Goal: Task Accomplishment & Management: Manage account settings

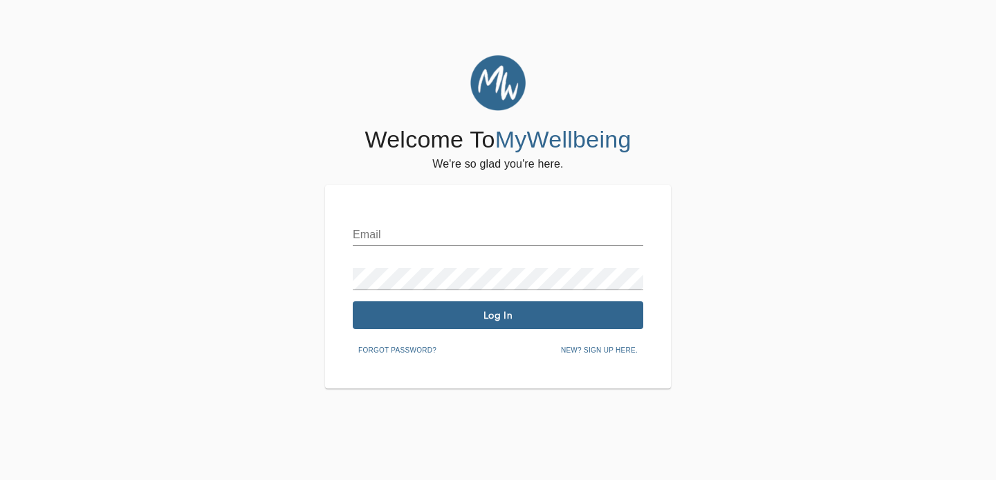
click at [392, 234] on input "text" at bounding box center [498, 234] width 291 height 22
type input "[EMAIL_ADDRESS][DOMAIN_NAME]"
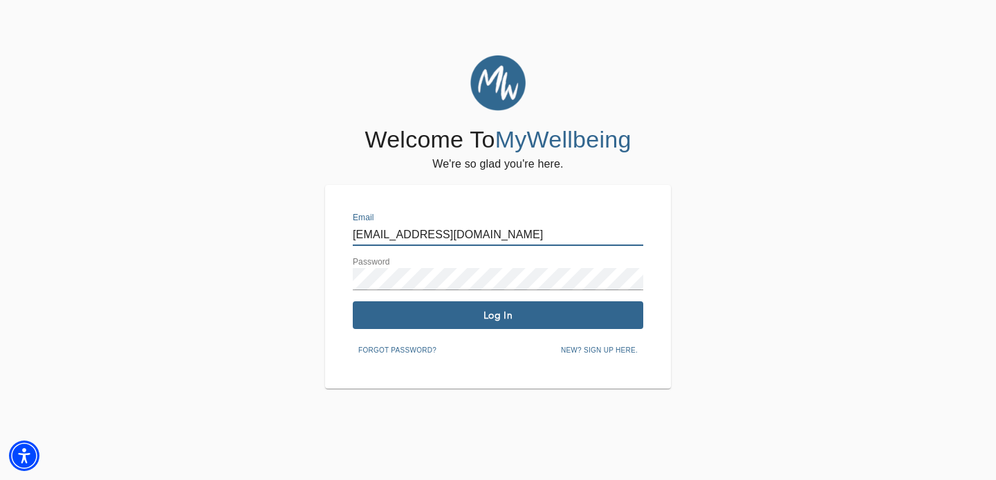
click at [444, 312] on span "Log In" at bounding box center [498, 315] width 280 height 13
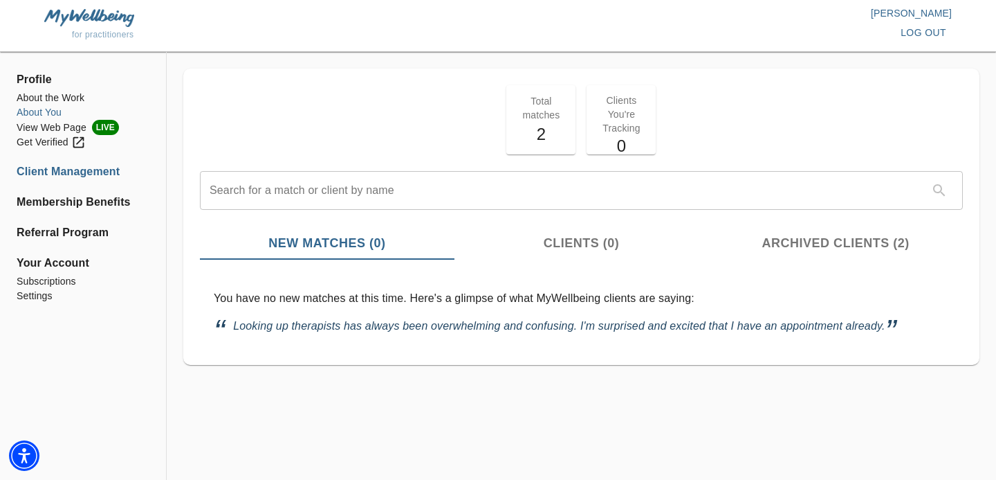
click at [39, 112] on li "About You" at bounding box center [83, 112] width 133 height 15
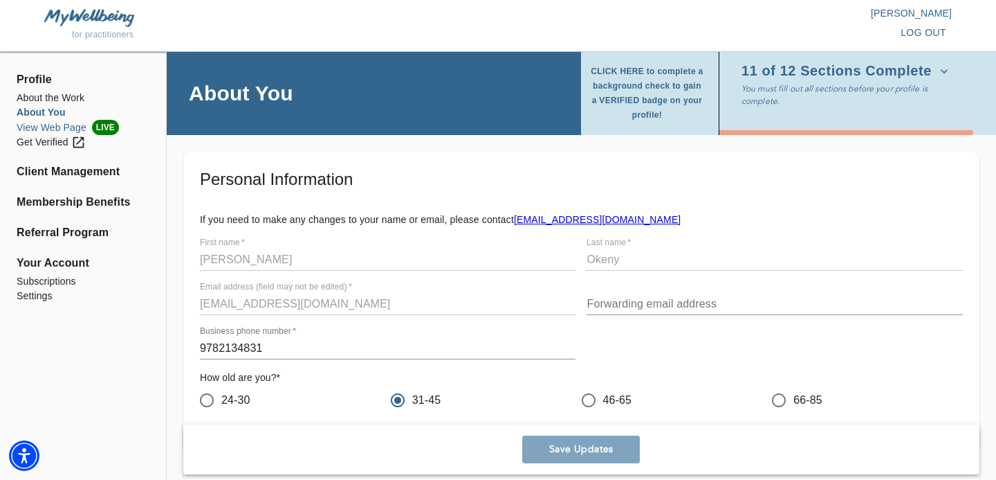
click at [57, 126] on li "View Web Page LIVE" at bounding box center [83, 127] width 133 height 15
click at [58, 93] on li "About the Work" at bounding box center [83, 98] width 133 height 15
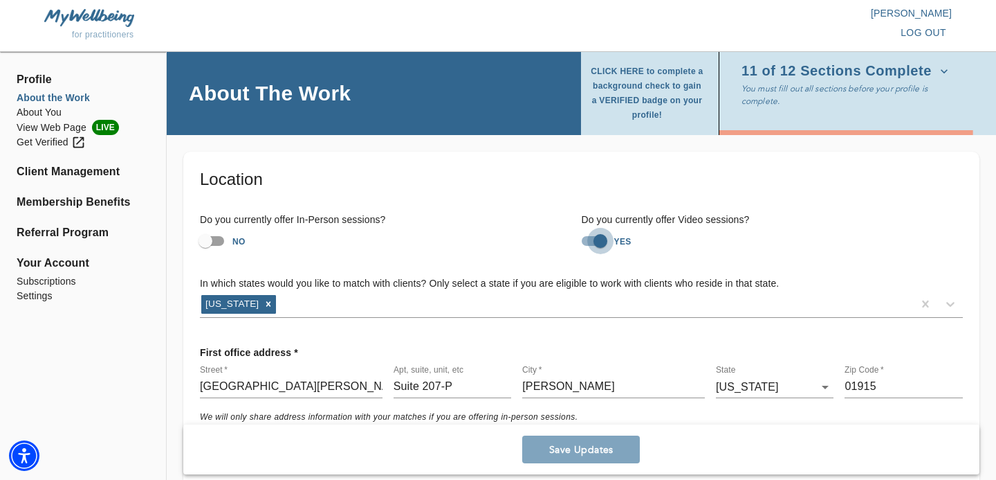
click at [605, 242] on input "YES" at bounding box center [600, 241] width 79 height 26
click at [587, 245] on input "NO" at bounding box center [586, 241] width 79 height 26
checkbox input "true"
click at [59, 262] on span "Your Account" at bounding box center [83, 263] width 133 height 17
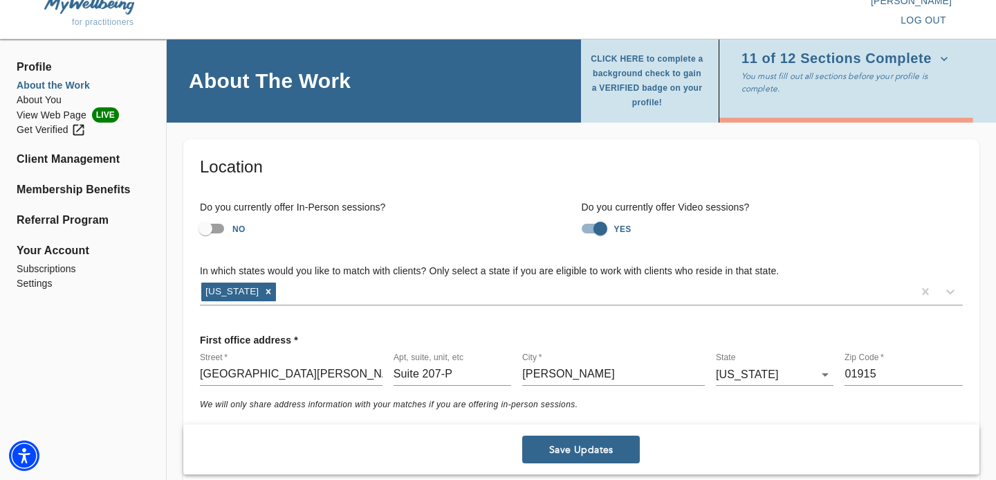
scroll to position [13, 0]
click at [51, 280] on li "Settings" at bounding box center [83, 282] width 133 height 15
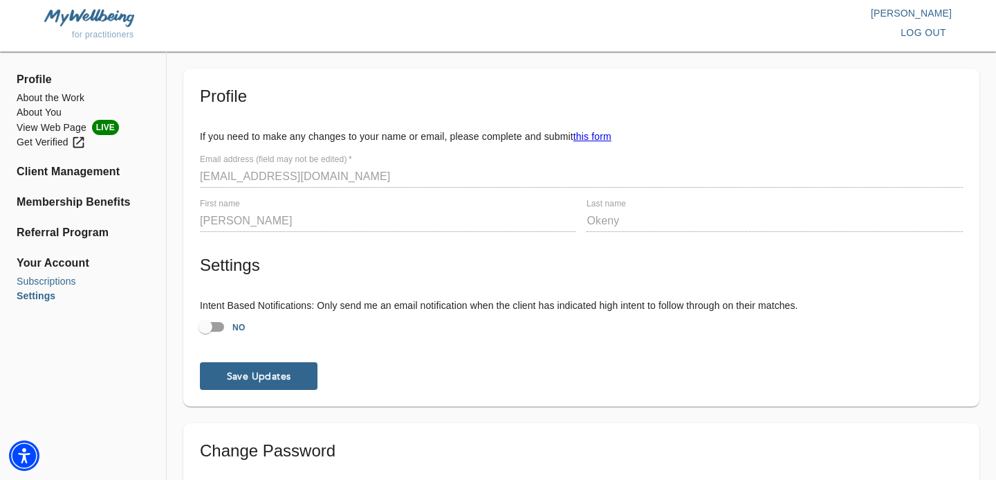
click at [59, 283] on li "Subscriptions" at bounding box center [83, 281] width 133 height 15
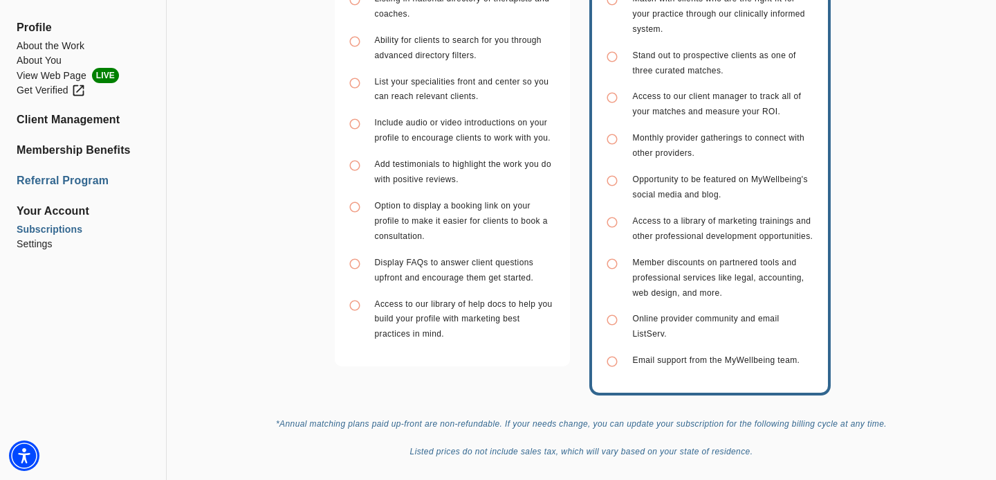
click at [90, 179] on li "Referral Program" at bounding box center [83, 180] width 133 height 17
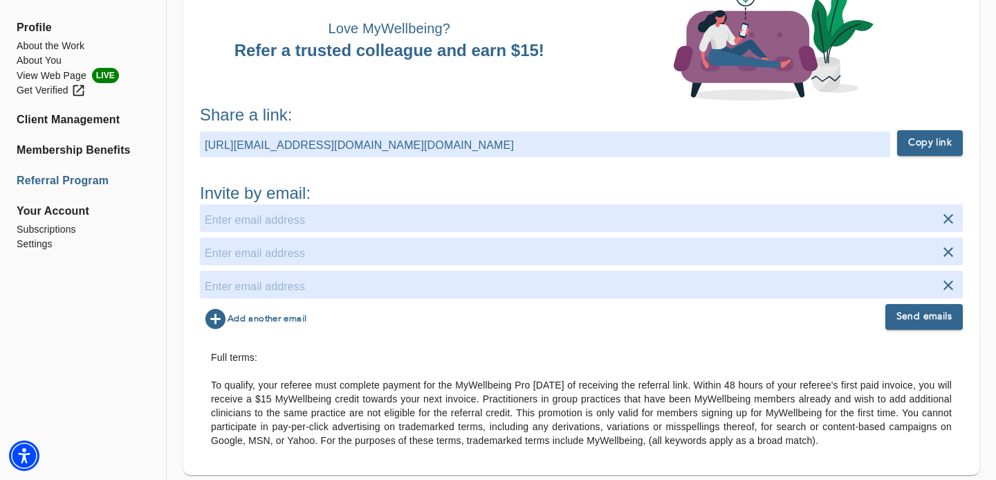
scroll to position [136, 0]
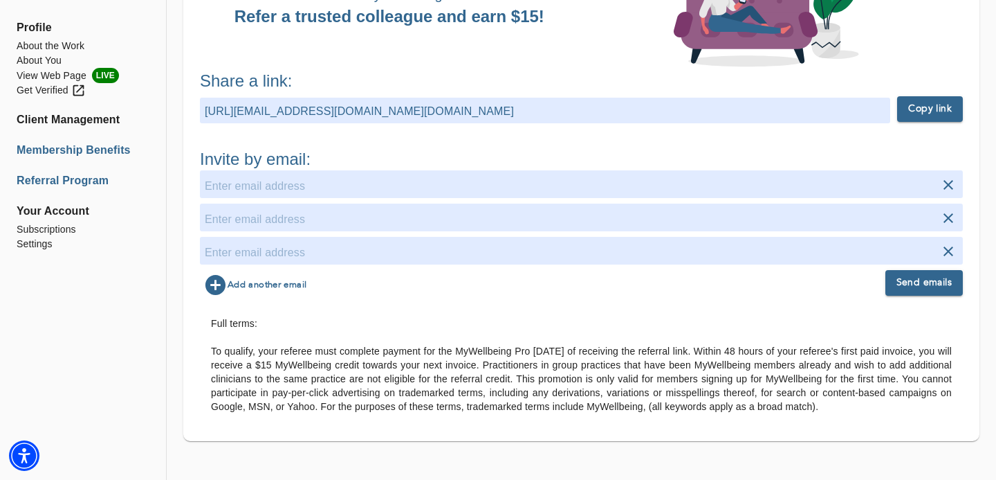
click at [85, 151] on li "Membership Benefits" at bounding box center [83, 150] width 133 height 17
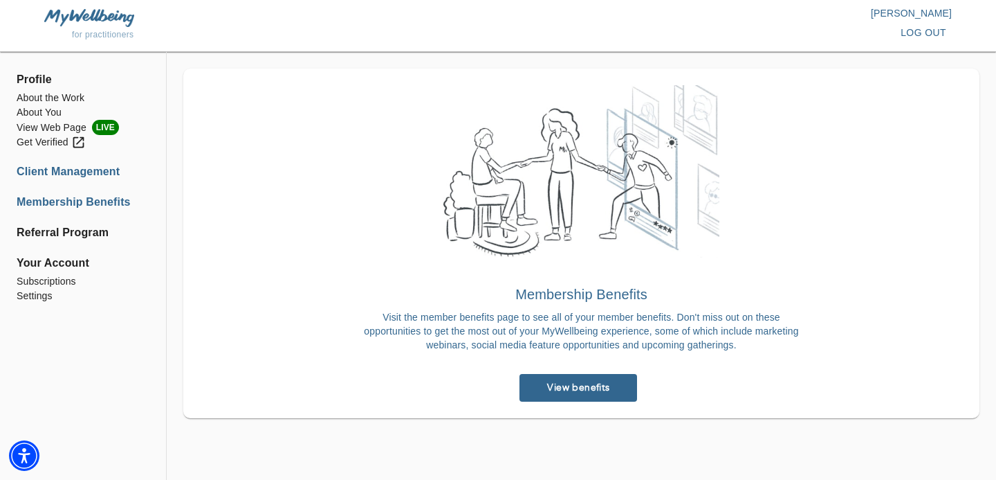
click at [91, 172] on li "Client Management" at bounding box center [83, 171] width 133 height 17
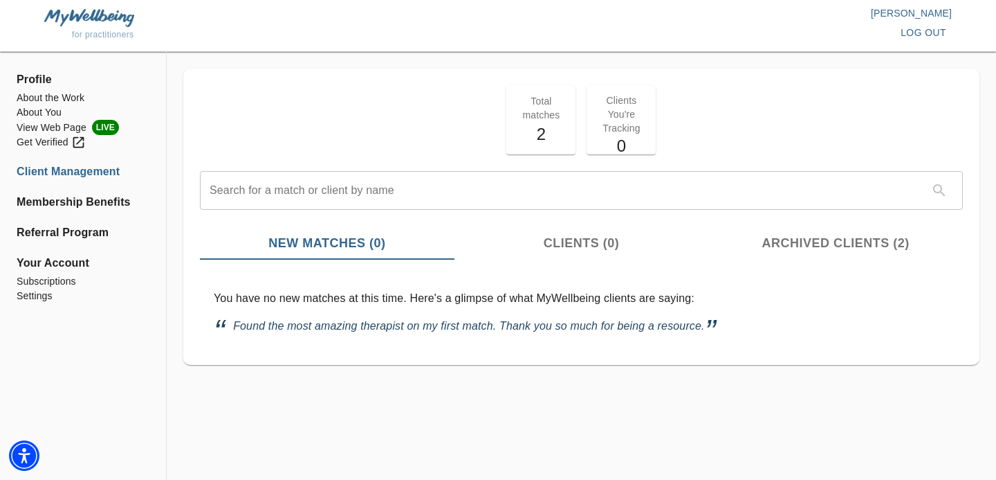
click at [46, 168] on li "Client Management" at bounding box center [83, 171] width 133 height 17
click at [40, 141] on div "Get Verified" at bounding box center [51, 142] width 69 height 15
click at [58, 125] on li "View Web Page LIVE" at bounding box center [83, 127] width 133 height 15
click at [632, 138] on h5 "0" at bounding box center [621, 146] width 53 height 22
click at [623, 152] on h5 "0" at bounding box center [621, 146] width 53 height 22
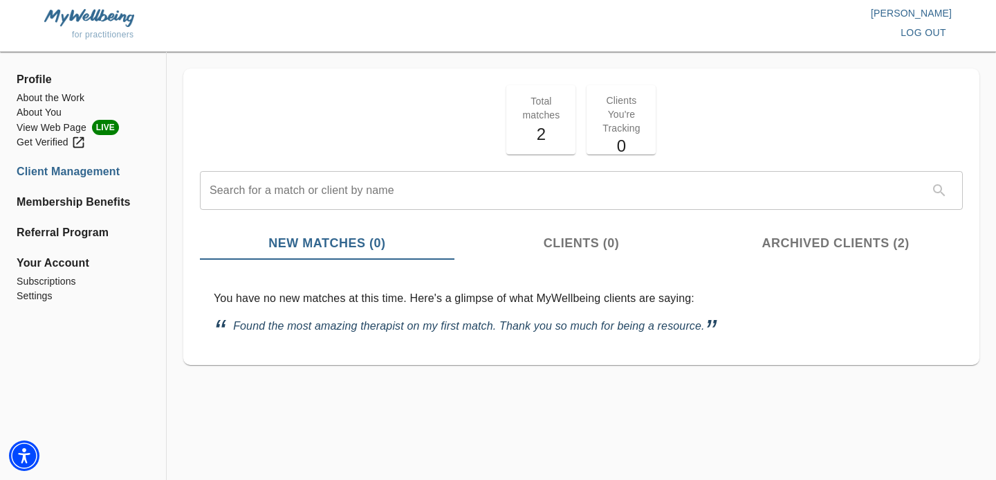
click at [568, 244] on span "Clients (0)" at bounding box center [582, 243] width 238 height 19
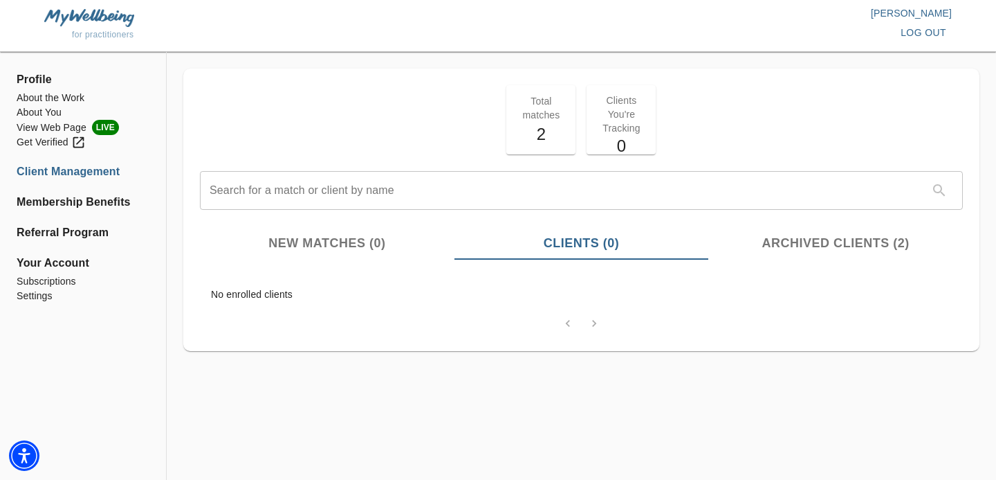
click at [800, 241] on span "Archived Clients (2)" at bounding box center [836, 243] width 238 height 19
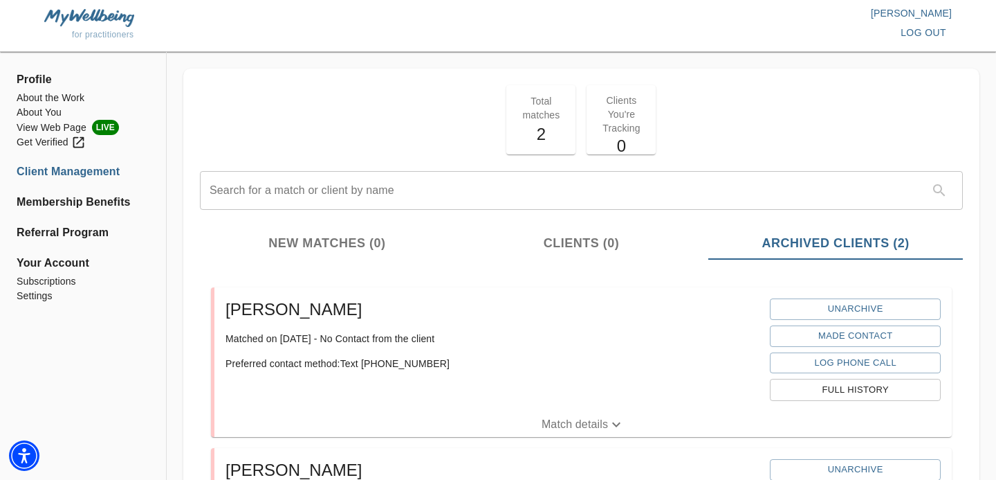
click at [340, 242] on span "New Matches (0)" at bounding box center [327, 243] width 238 height 19
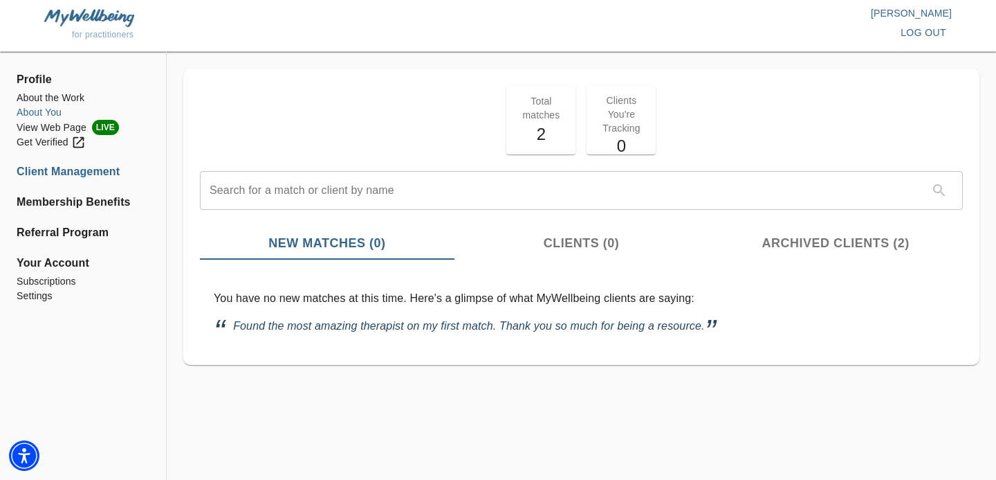
click at [47, 110] on li "About You" at bounding box center [83, 112] width 133 height 15
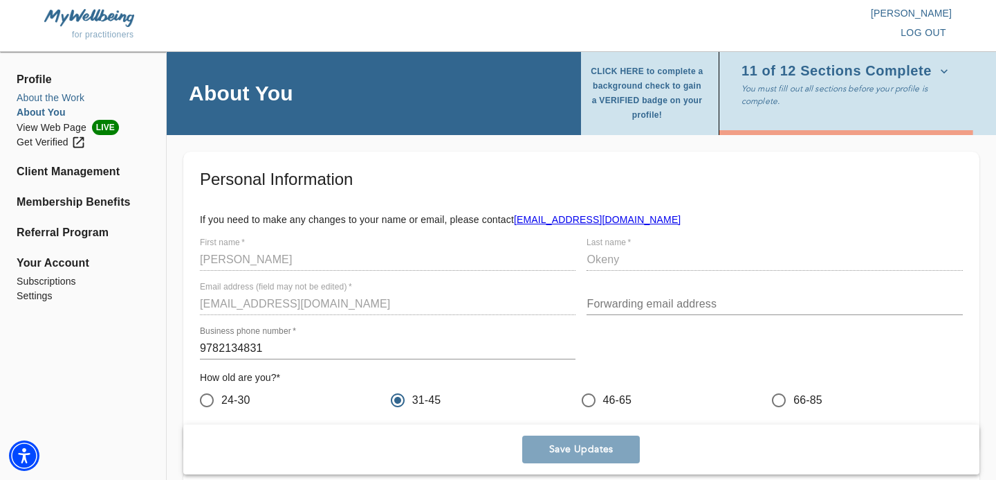
click at [48, 93] on li "About the Work" at bounding box center [83, 98] width 133 height 15
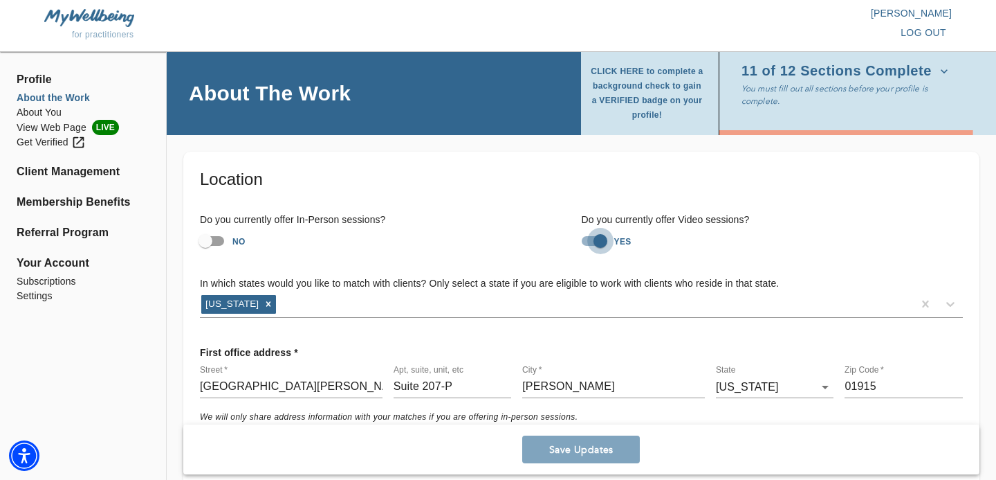
click at [602, 243] on input "YES" at bounding box center [600, 241] width 79 height 26
click at [595, 448] on span "Save Updates" at bounding box center [581, 449] width 107 height 13
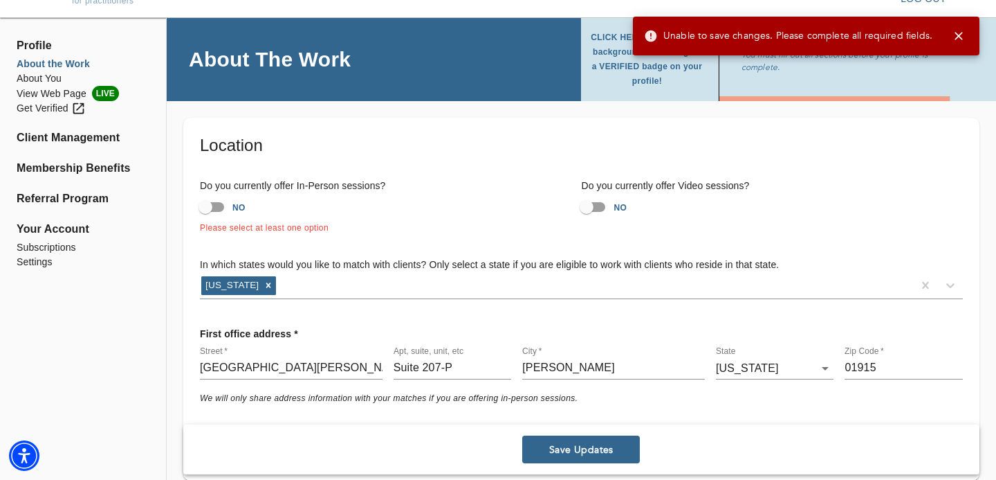
scroll to position [69, 0]
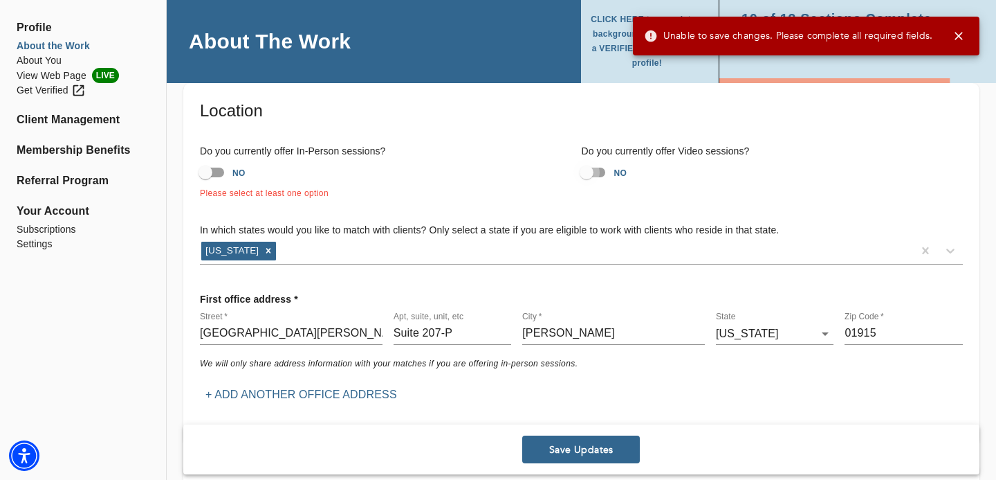
click at [593, 176] on input "NO" at bounding box center [586, 172] width 79 height 26
checkbox input "true"
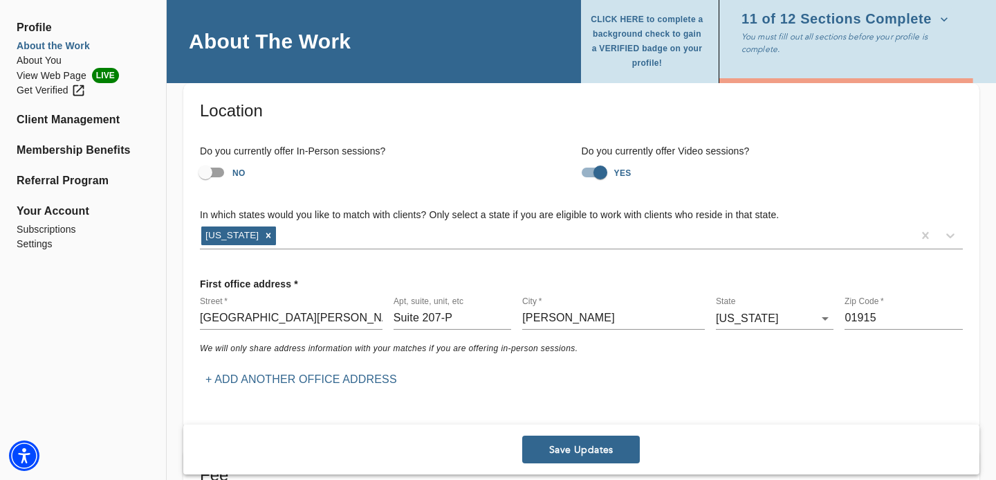
click at [938, 15] on icon "button" at bounding box center [945, 19] width 14 height 14
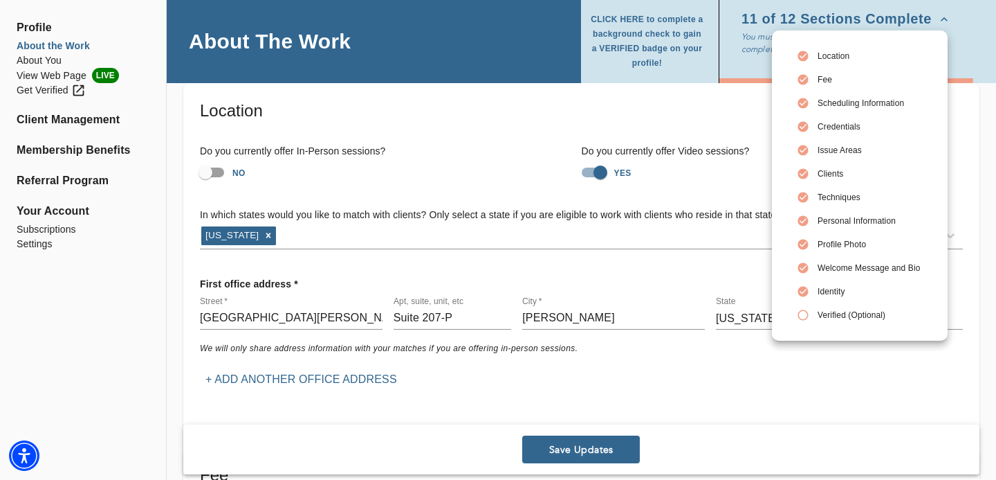
click at [594, 107] on div at bounding box center [498, 240] width 996 height 480
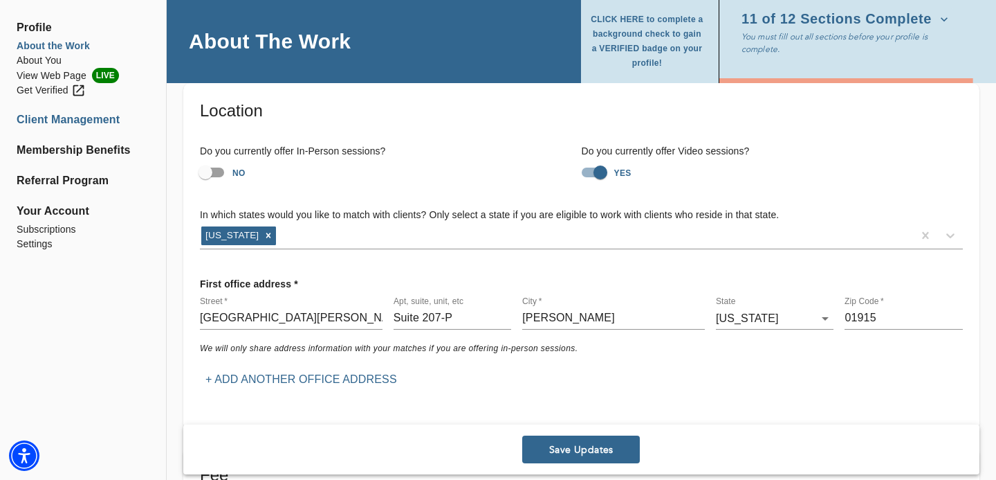
click at [96, 120] on li "Client Management" at bounding box center [83, 119] width 133 height 17
click at [80, 152] on li "Membership Benefits" at bounding box center [83, 150] width 133 height 17
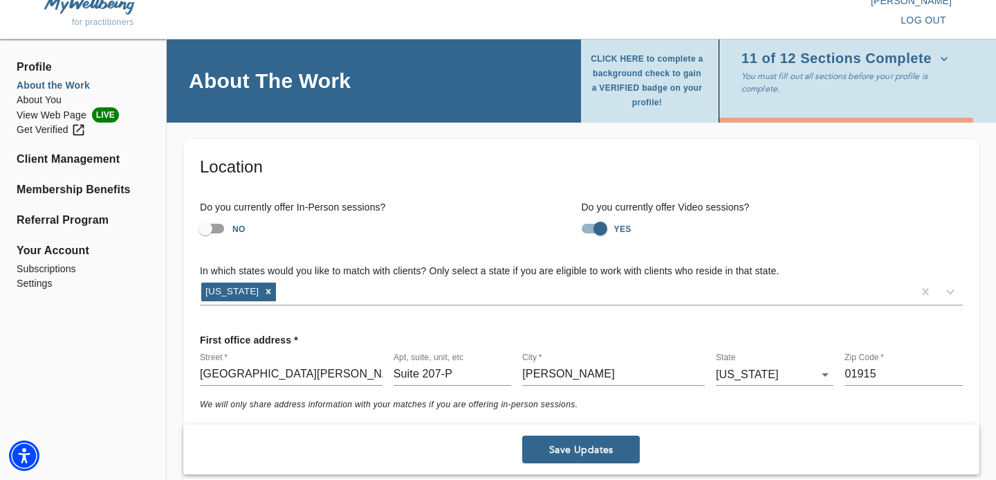
scroll to position [0, 0]
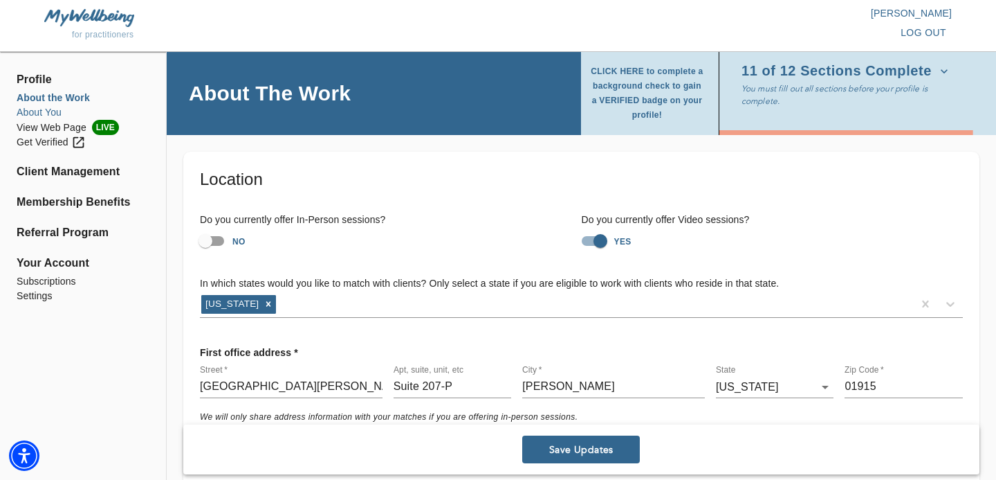
click at [62, 112] on li "About You" at bounding box center [83, 112] width 133 height 15
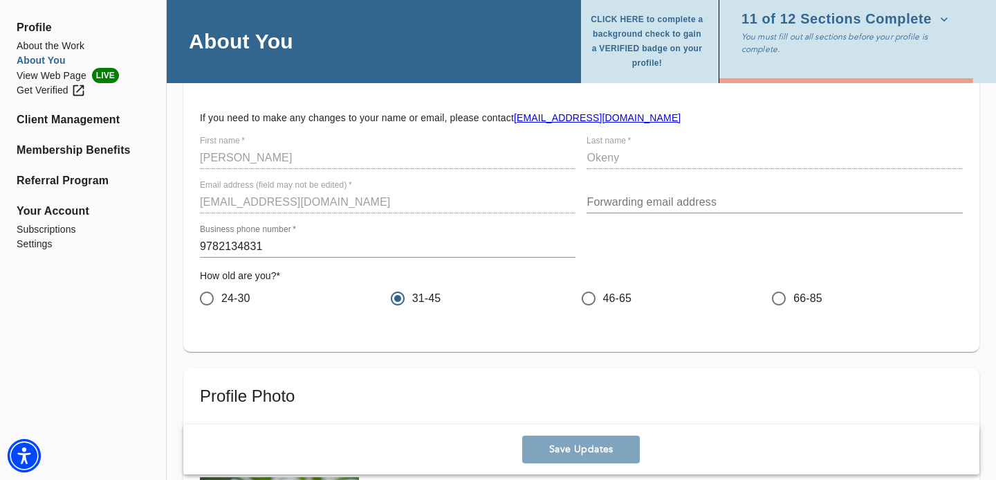
scroll to position [80, 0]
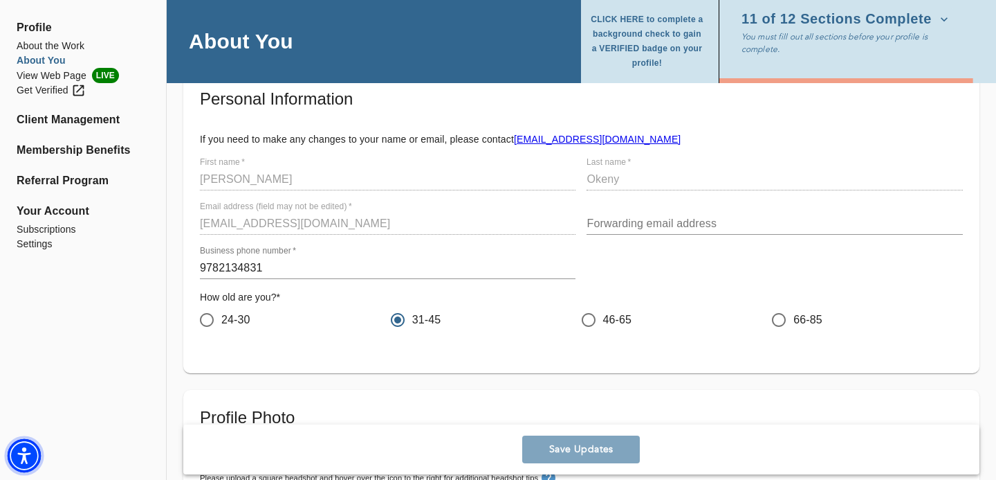
click at [26, 457] on img "Accessibility Menu" at bounding box center [24, 455] width 33 height 33
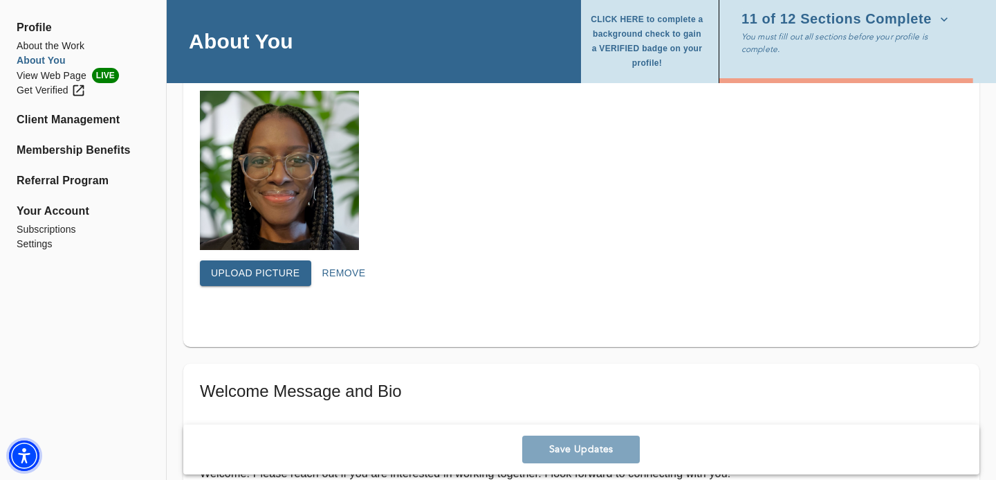
scroll to position [389, 0]
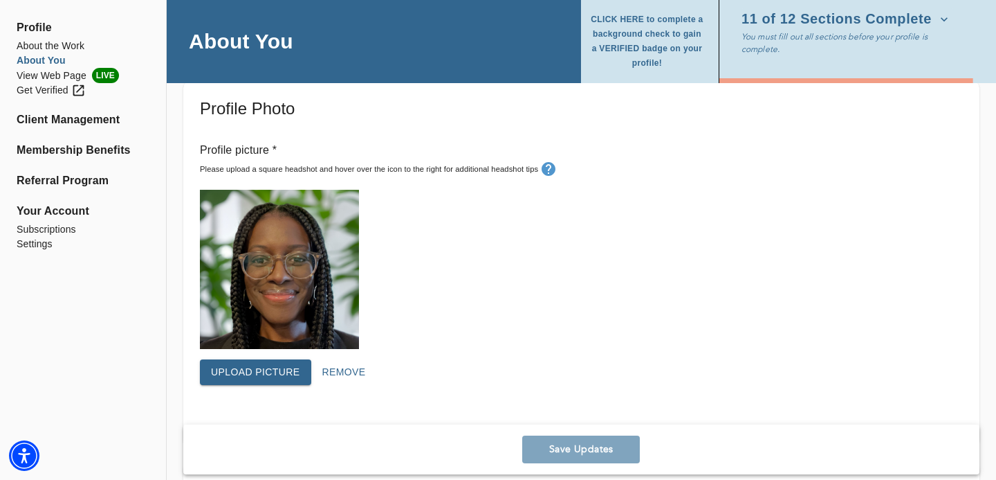
click at [91, 156] on li "Membership Benefits" at bounding box center [83, 150] width 133 height 17
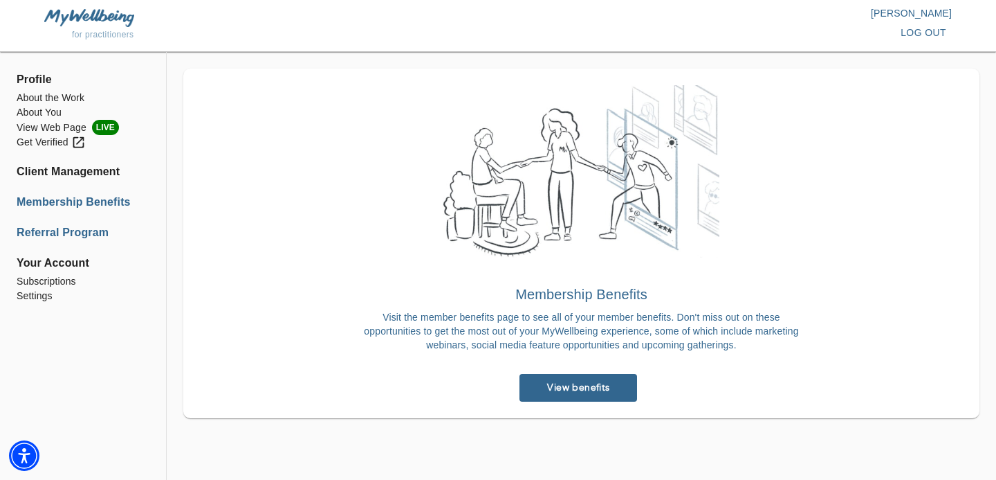
click at [58, 232] on li "Referral Program" at bounding box center [83, 232] width 133 height 17
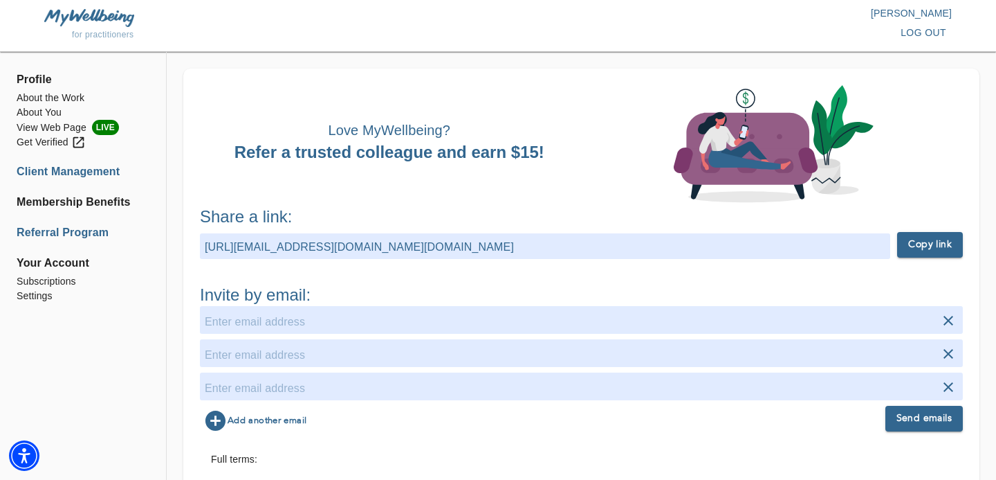
click at [69, 166] on li "Client Management" at bounding box center [83, 171] width 133 height 17
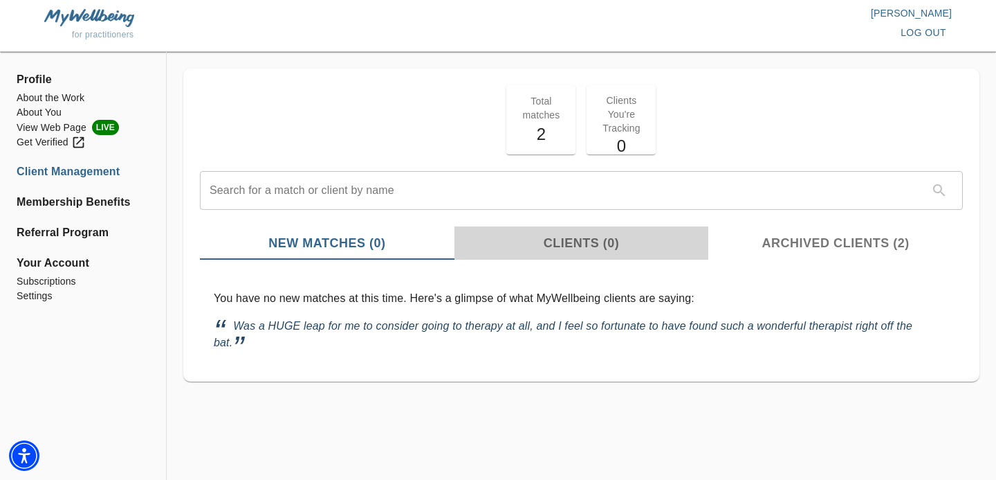
click at [584, 246] on span "Clients (0)" at bounding box center [582, 243] width 238 height 19
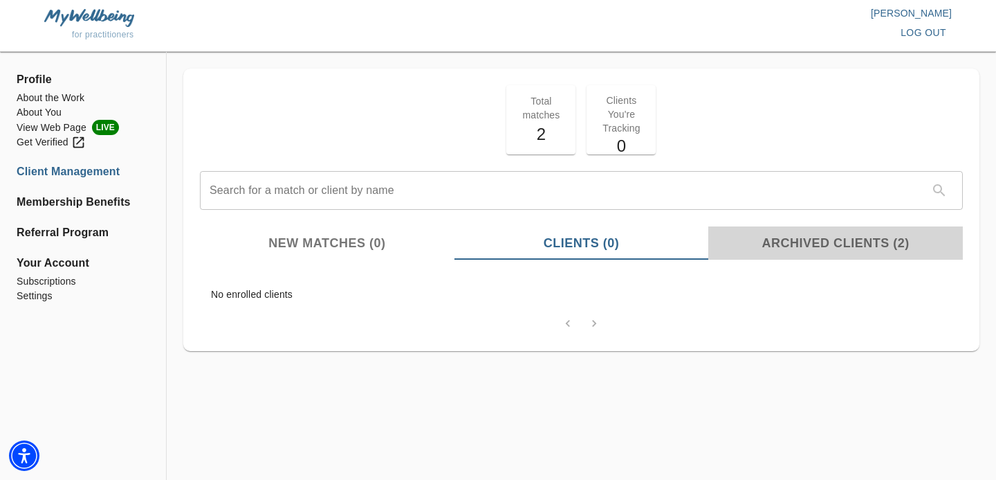
click at [818, 232] on button "Archived Clients (2)" at bounding box center [836, 242] width 255 height 33
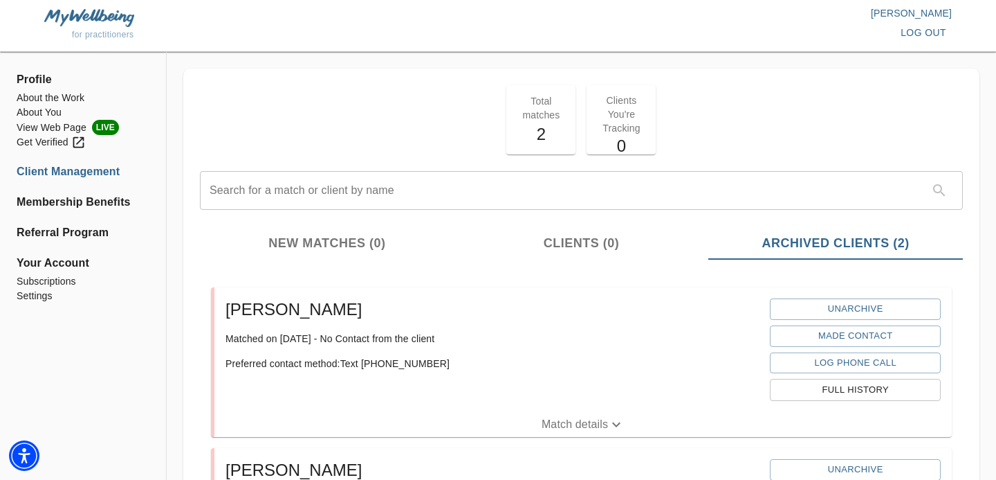
click at [903, 13] on p "[PERSON_NAME]" at bounding box center [725, 13] width 454 height 14
click at [66, 237] on li "Referral Program" at bounding box center [83, 232] width 133 height 17
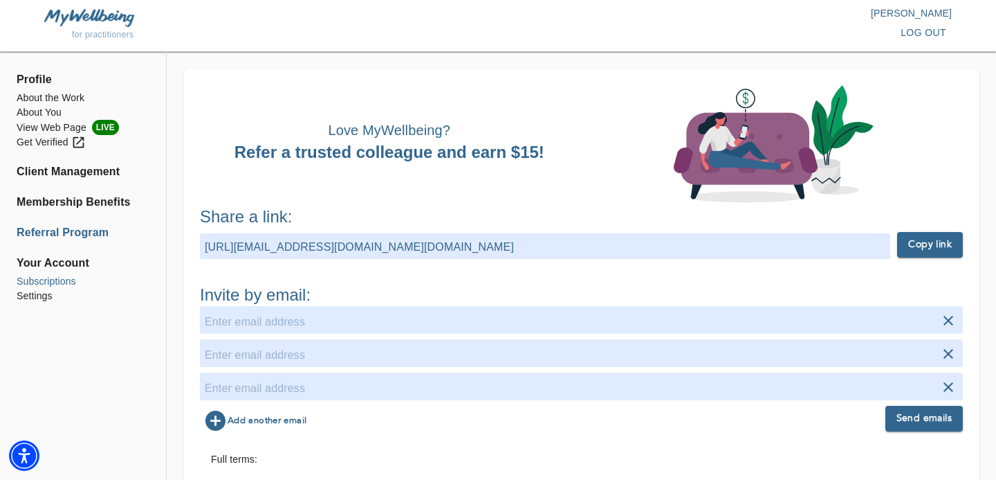
click at [64, 278] on li "Subscriptions" at bounding box center [83, 281] width 133 height 15
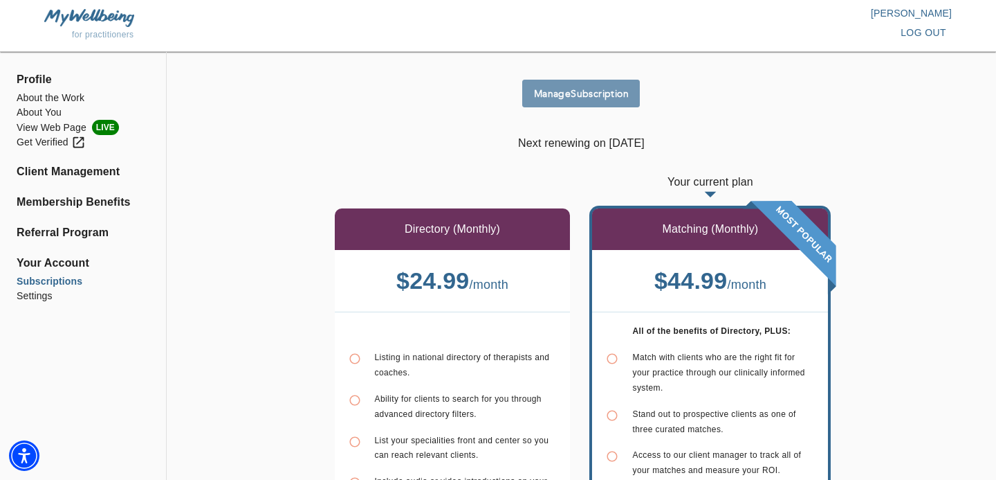
click at [591, 98] on span "Manage Subscription" at bounding box center [581, 93] width 107 height 13
click at [41, 295] on li "Settings" at bounding box center [83, 296] width 133 height 15
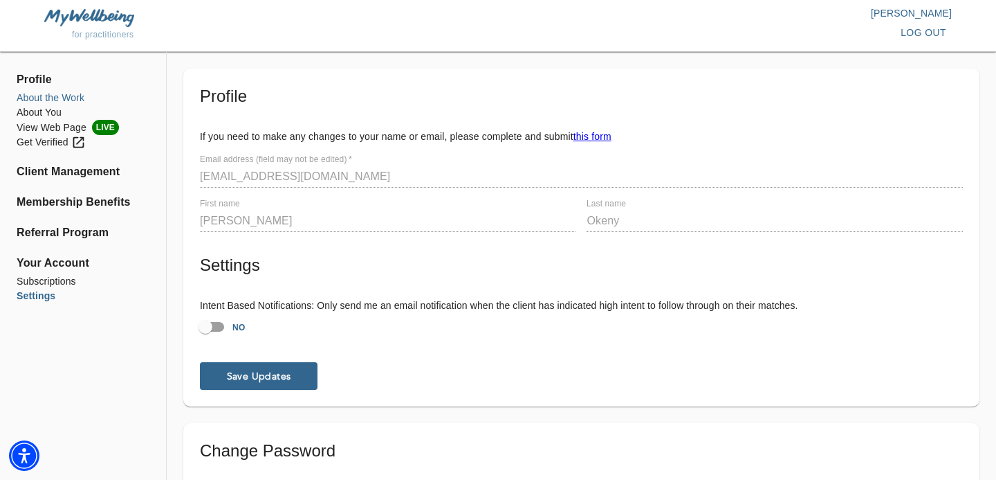
click at [59, 93] on li "About the Work" at bounding box center [83, 98] width 133 height 15
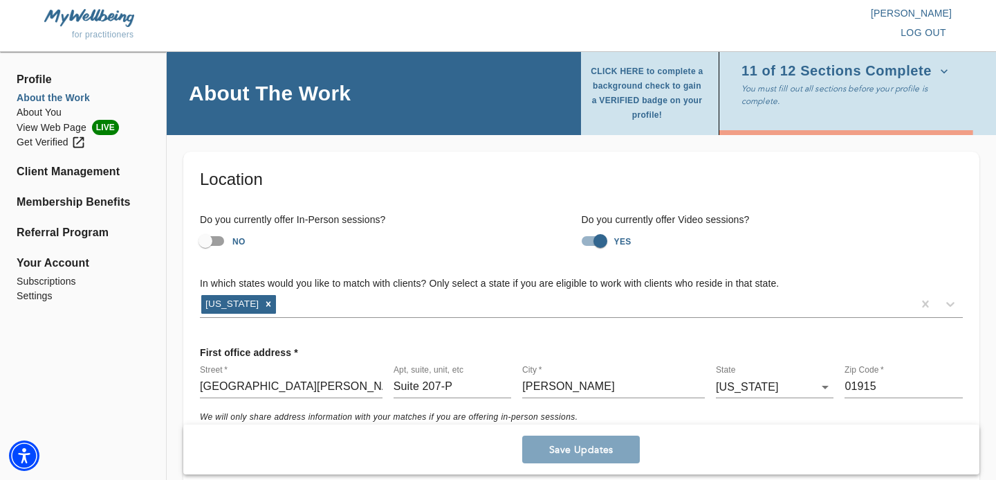
click at [41, 80] on span "Profile" at bounding box center [83, 79] width 133 height 17
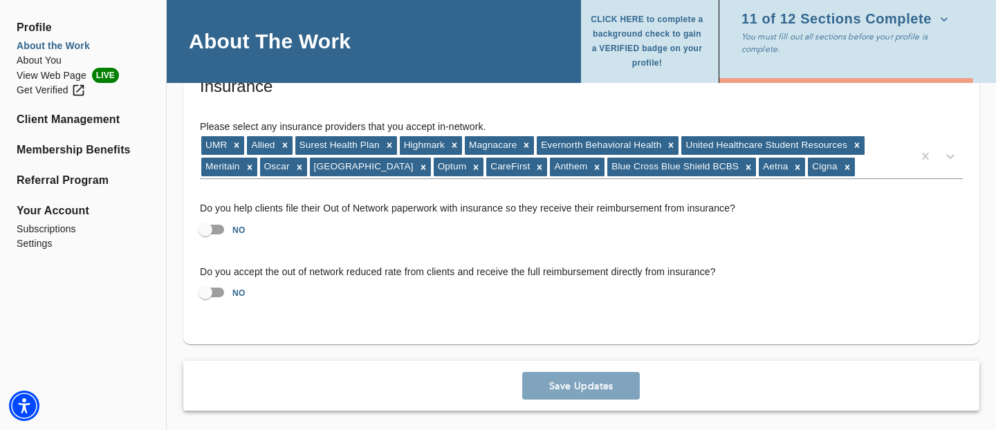
scroll to position [2739, 0]
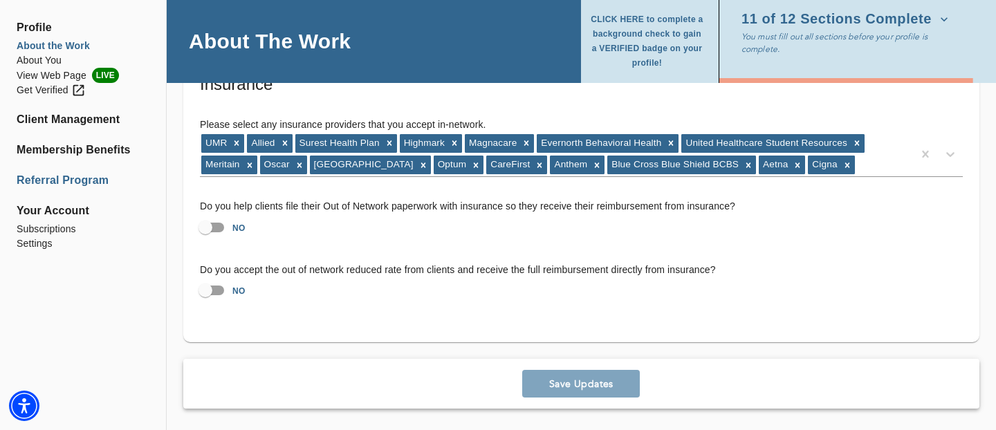
click at [72, 175] on li "Referral Program" at bounding box center [83, 180] width 133 height 17
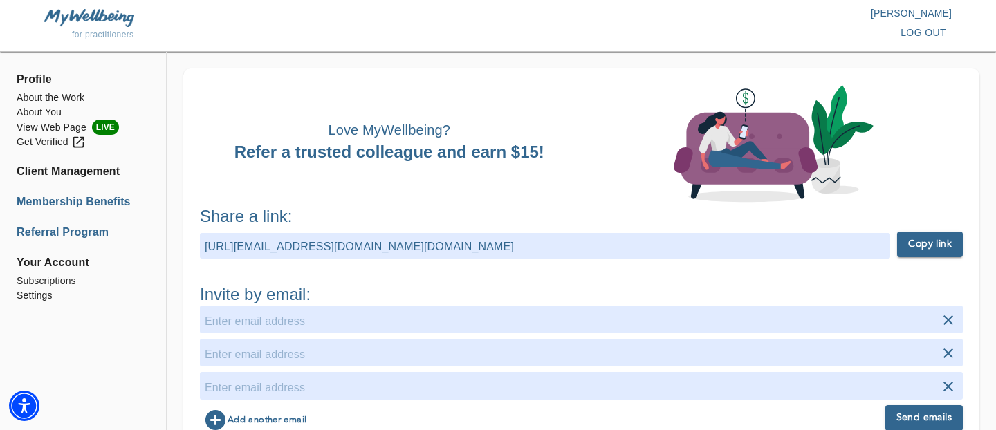
click at [93, 197] on li "Membership Benefits" at bounding box center [83, 202] width 133 height 17
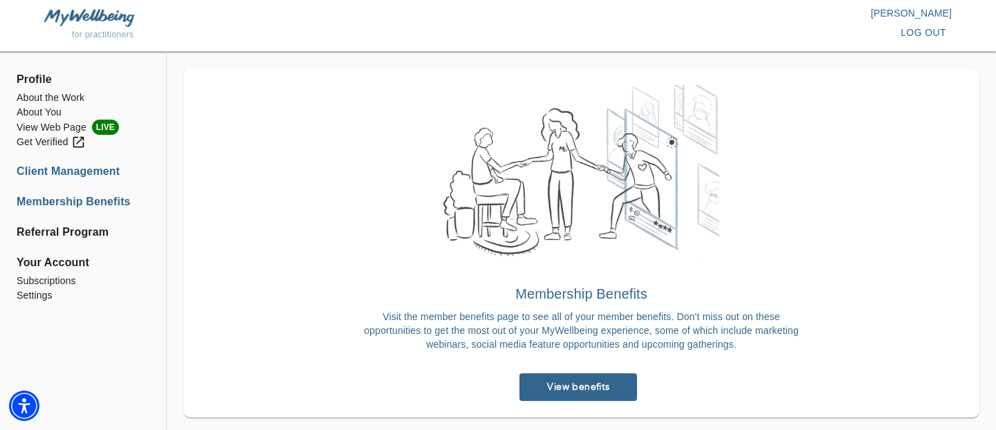
click at [73, 175] on li "Client Management" at bounding box center [83, 171] width 133 height 17
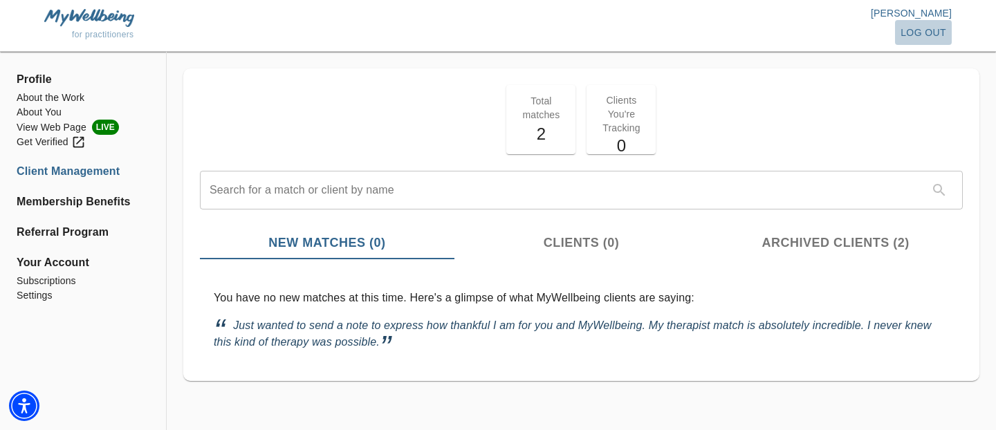
click at [923, 32] on span "log out" at bounding box center [924, 32] width 46 height 17
